Goal: Answer question/provide support

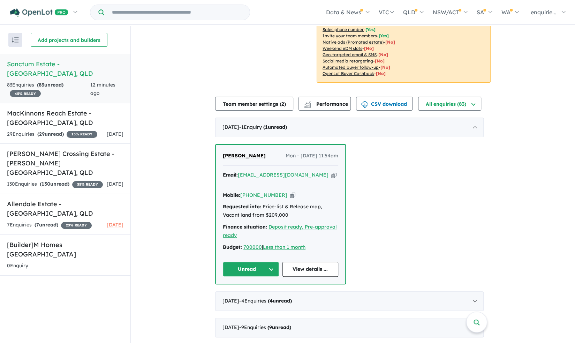
scroll to position [161, 0]
click at [308, 262] on link "View details ..." at bounding box center [310, 269] width 56 height 15
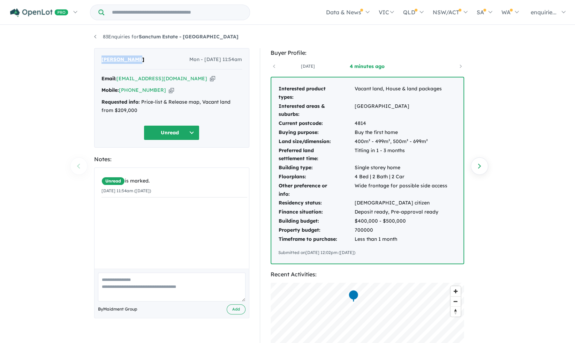
drag, startPoint x: 140, startPoint y: 61, endPoint x: 96, endPoint y: 61, distance: 43.9
click at [96, 61] on div "lewis pocock Mon - 01/09/2025, 11:54am Email: lewispocock.02@gmail.com Copied! …" at bounding box center [171, 97] width 155 height 99
copy span "[PERSON_NAME]"
click at [169, 89] on icon "button" at bounding box center [171, 89] width 5 height 7
copy span "[PERSON_NAME]"
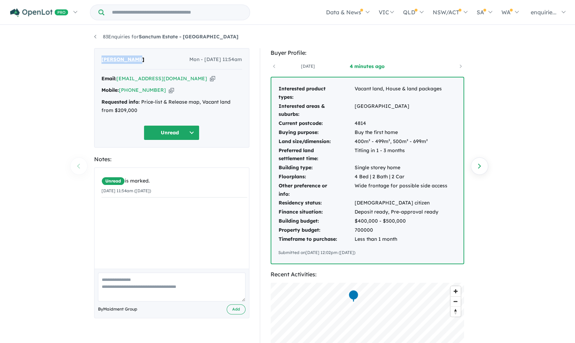
click at [210, 78] on icon "button" at bounding box center [212, 78] width 5 height 7
copy span "[PERSON_NAME]"
drag, startPoint x: 137, startPoint y: 60, endPoint x: 100, endPoint y: 64, distance: 38.0
click at [100, 64] on div "lewis pocock Mon - 01/09/2025, 11:54am Email: lewispocock.02@gmail.com Copied! …" at bounding box center [171, 97] width 155 height 99
copy span "[PERSON_NAME]"
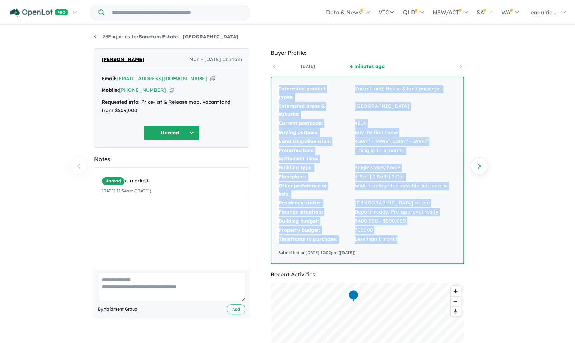
drag, startPoint x: 404, startPoint y: 237, endPoint x: 254, endPoint y: 78, distance: 218.7
click at [254, 78] on div "Buyer Profile: 3 days ago 4 minutes ago Interested product types: Vacant land, …" at bounding box center [370, 278] width 232 height 461
copy tbody "Interested product types: Vacant land, House & land packages Interested areas &…"
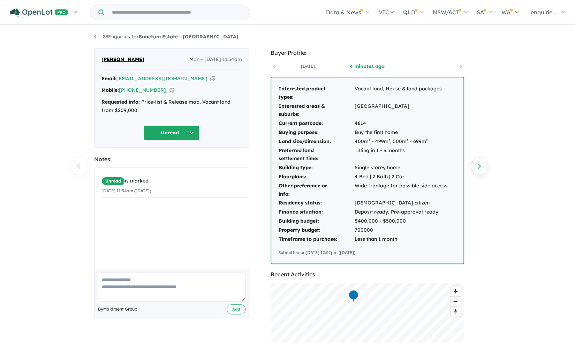
click at [556, 129] on div "83 Enquiries for Sanctum Estate - Mount Low Previous enquiry Next enquiry lewis…" at bounding box center [287, 185] width 575 height 318
click at [253, 204] on div "lewis pocock Mon - 01/09/2025, 11:54am Email: lewispocock.02@gmail.com Copied! …" at bounding box center [172, 278] width 166 height 461
